Goal: Navigation & Orientation: Find specific page/section

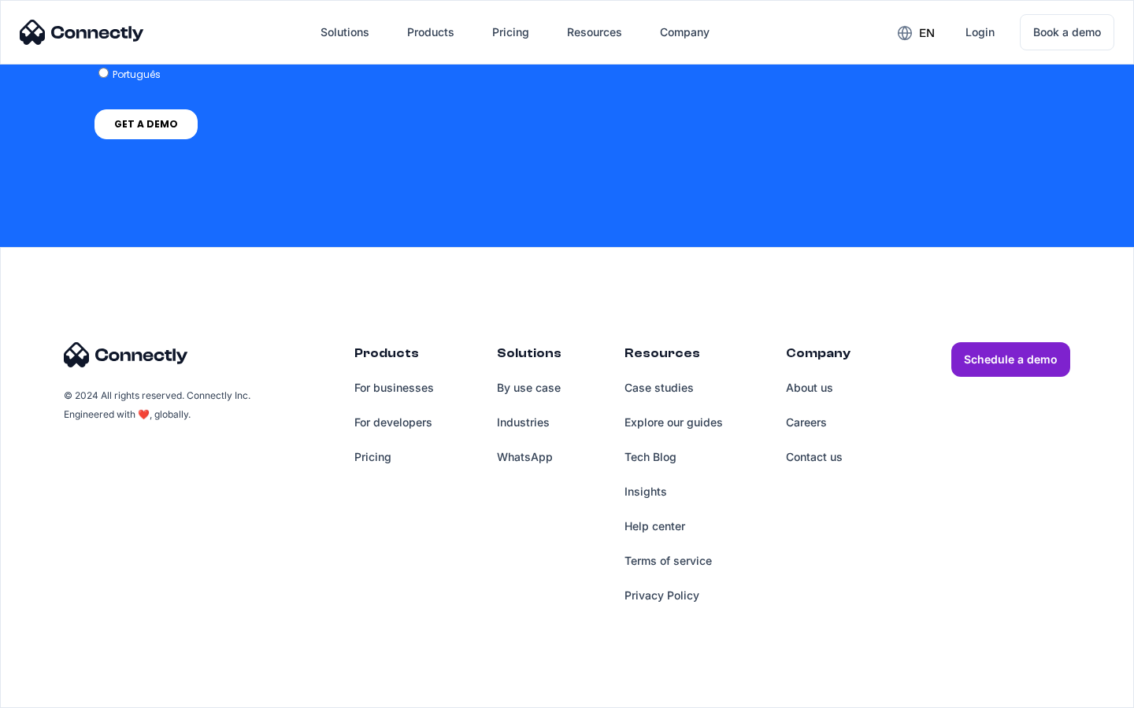
scroll to position [4577, 0]
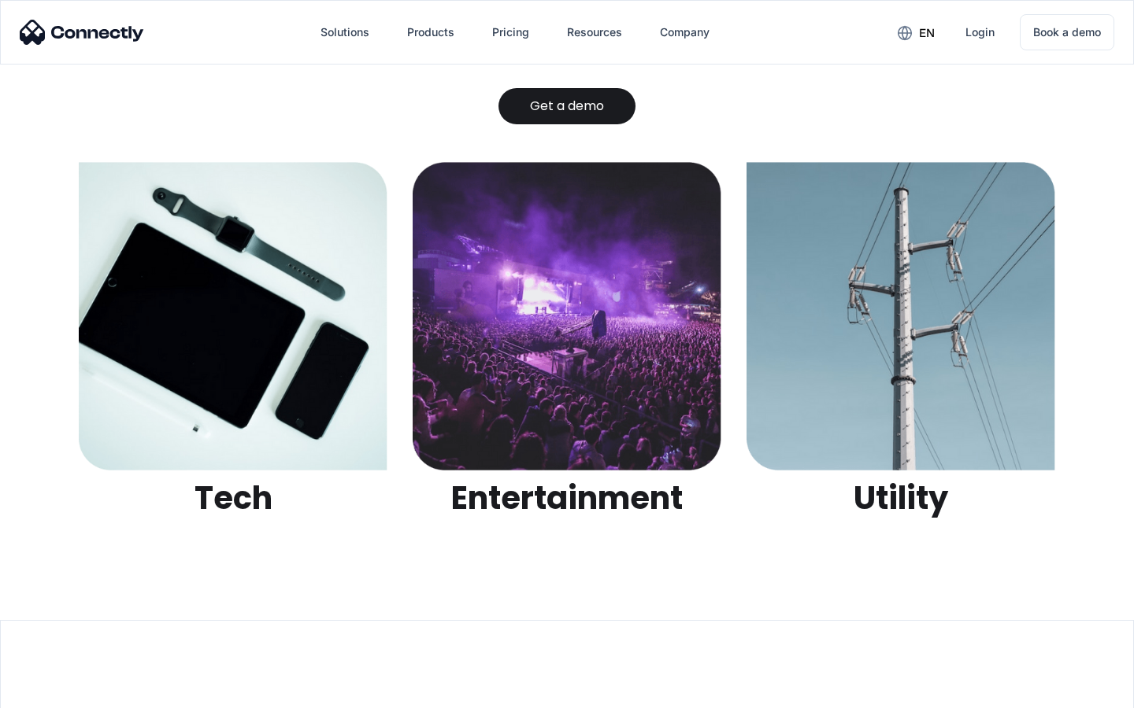
scroll to position [4966, 0]
